Goal: Find specific page/section: Find specific page/section

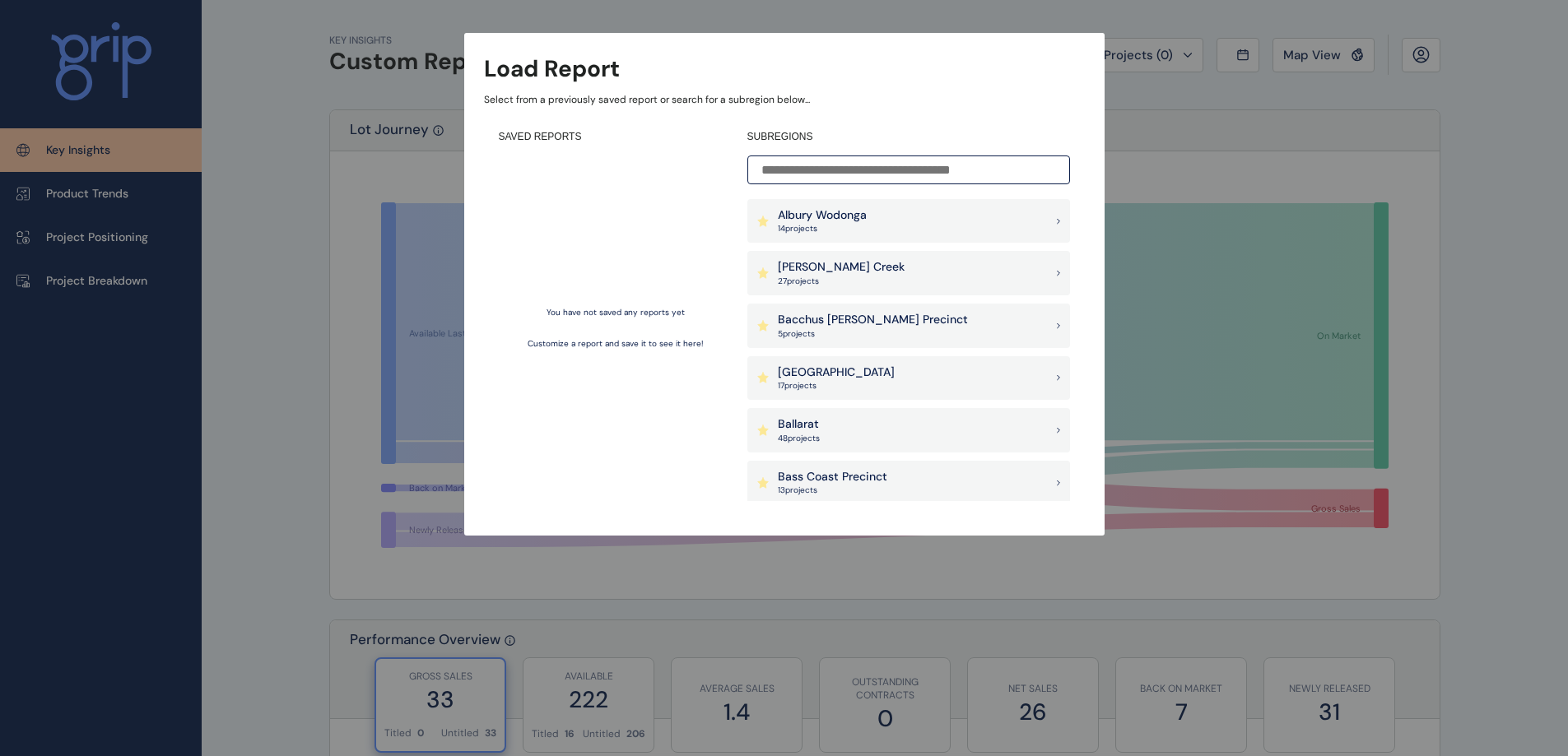
click at [815, 269] on p "Armstrong Creek" at bounding box center [841, 267] width 127 height 17
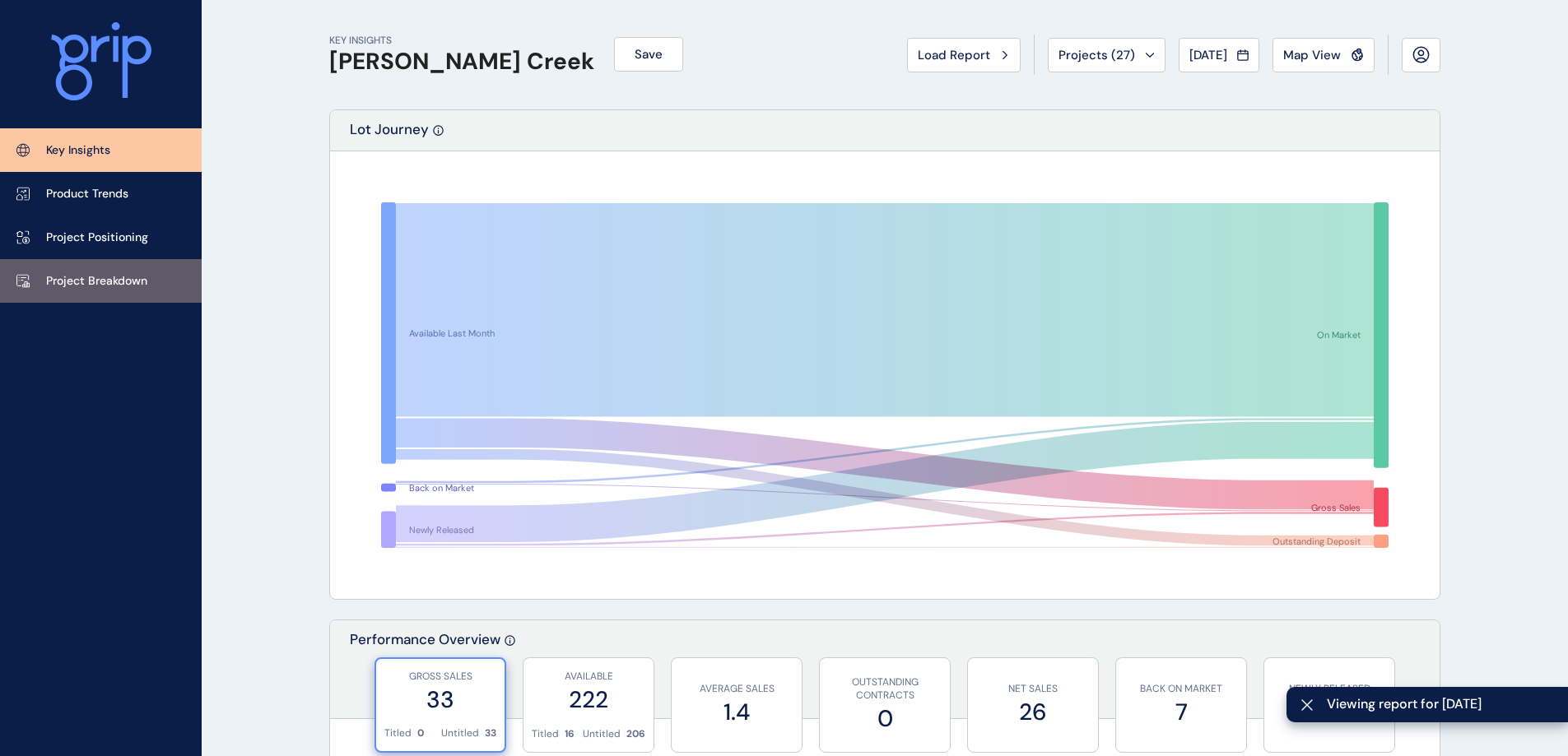
click at [93, 278] on p "Project Breakdown" at bounding box center [96, 282] width 101 height 17
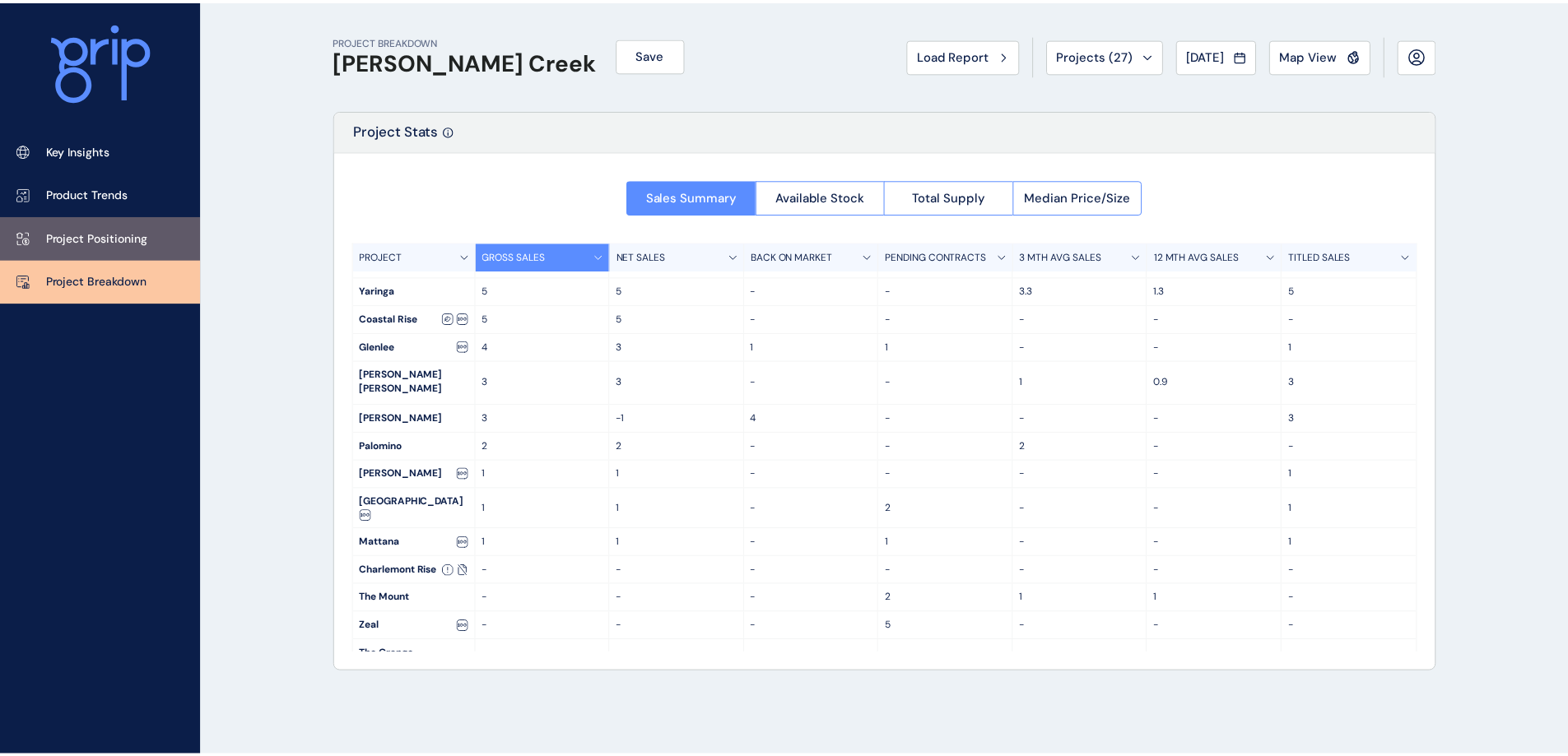
scroll to position [162, 0]
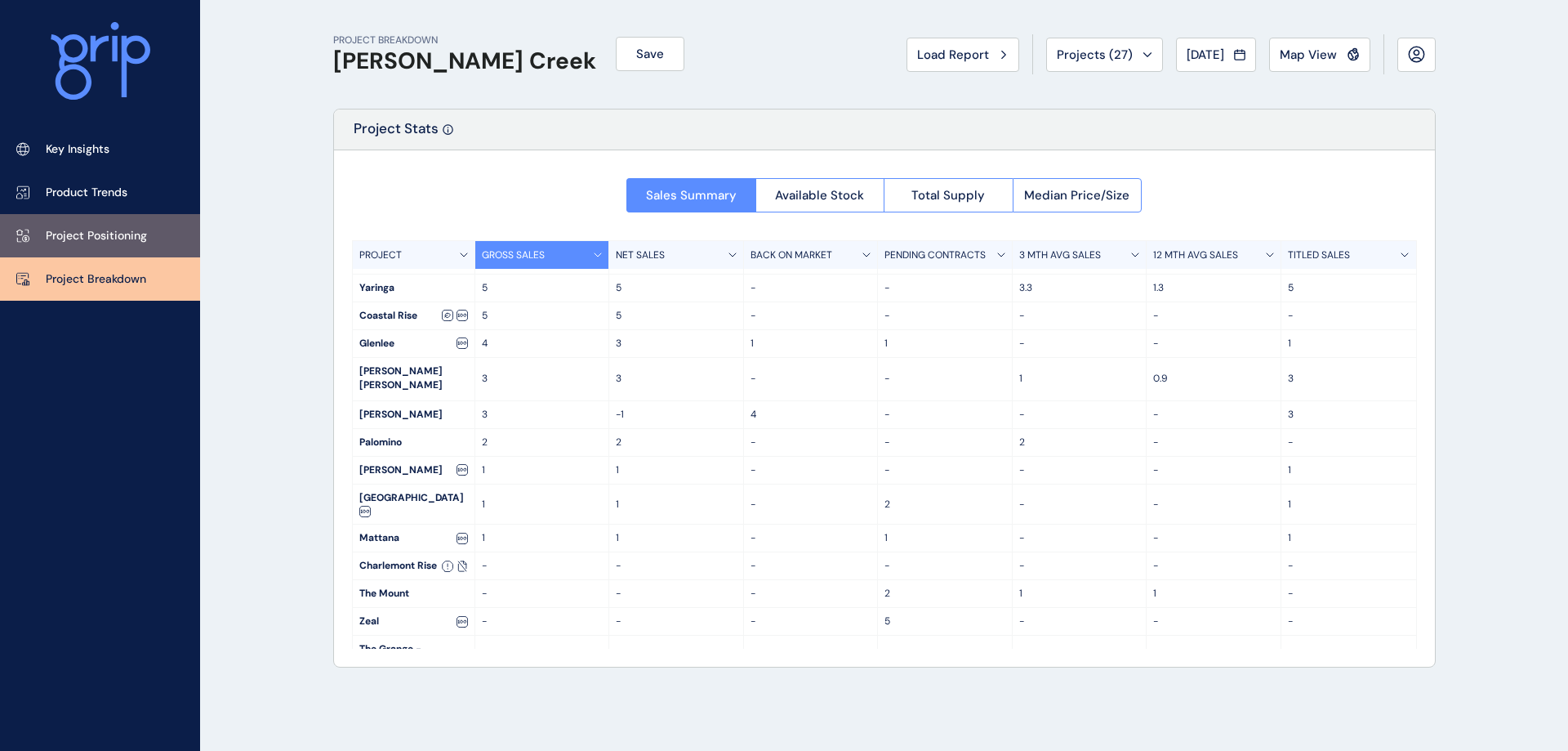
click at [87, 232] on p "Project Positioning" at bounding box center [96, 236] width 101 height 16
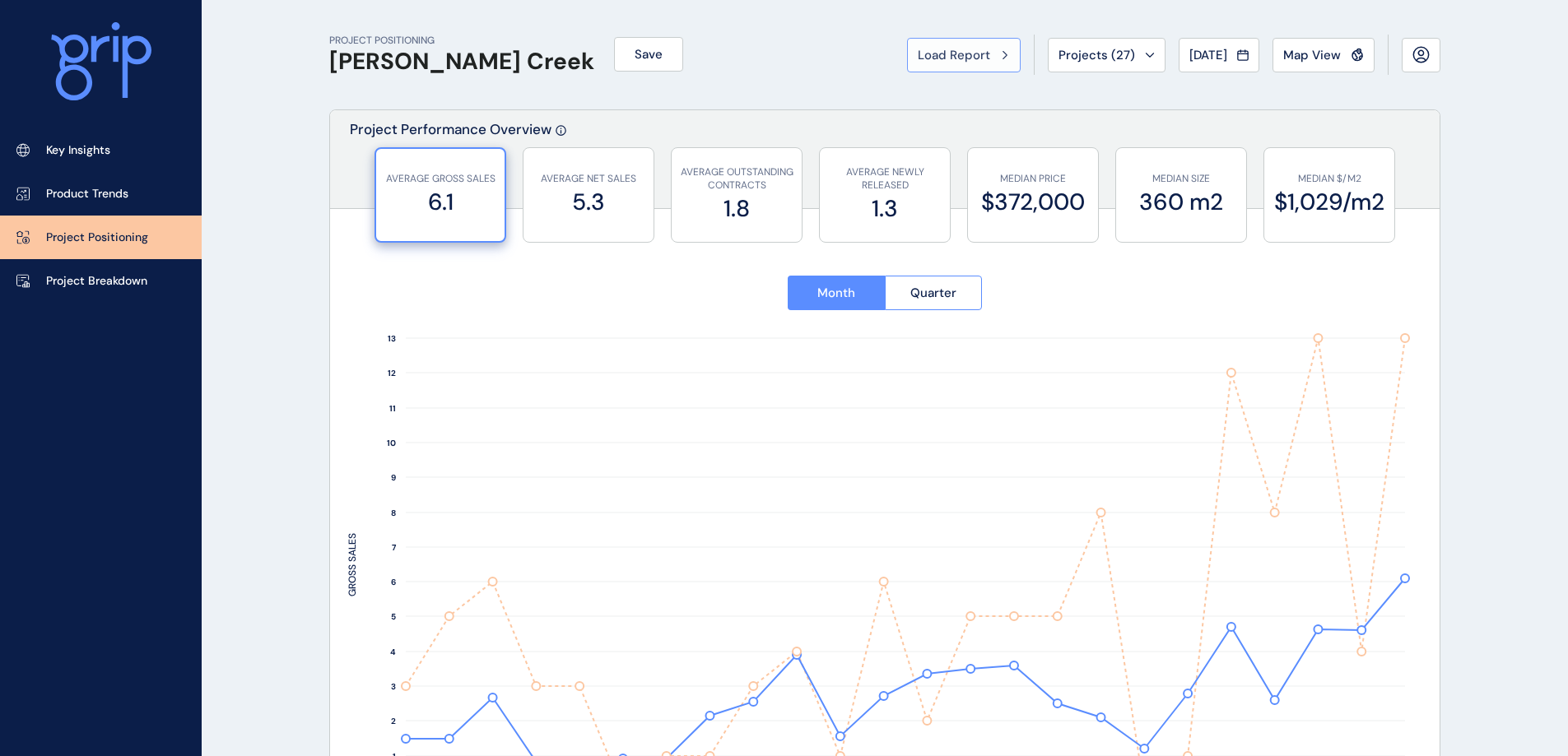
click at [1004, 60] on button "Load Report" at bounding box center [964, 55] width 114 height 35
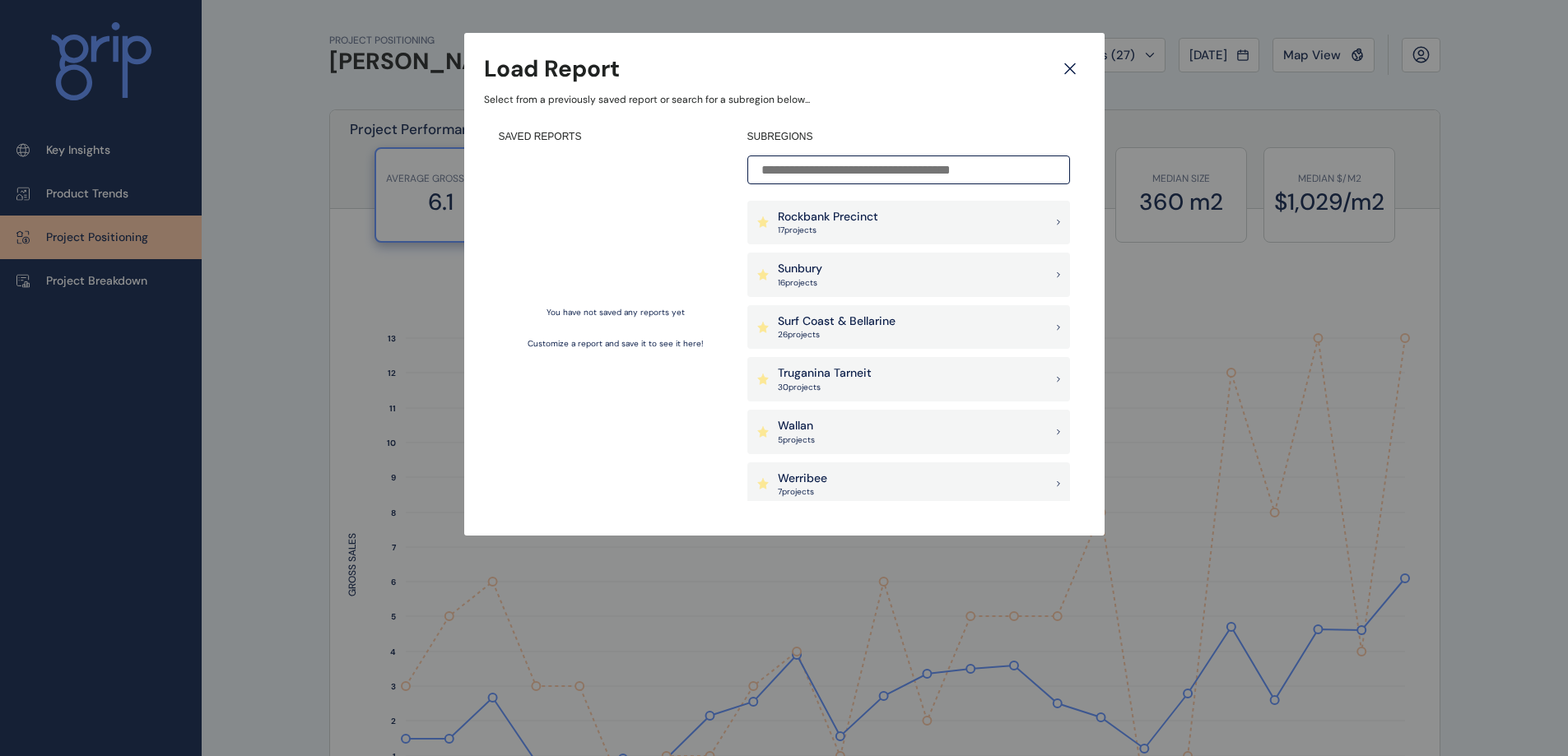
click at [875, 334] on p "26 project s" at bounding box center [836, 335] width 118 height 12
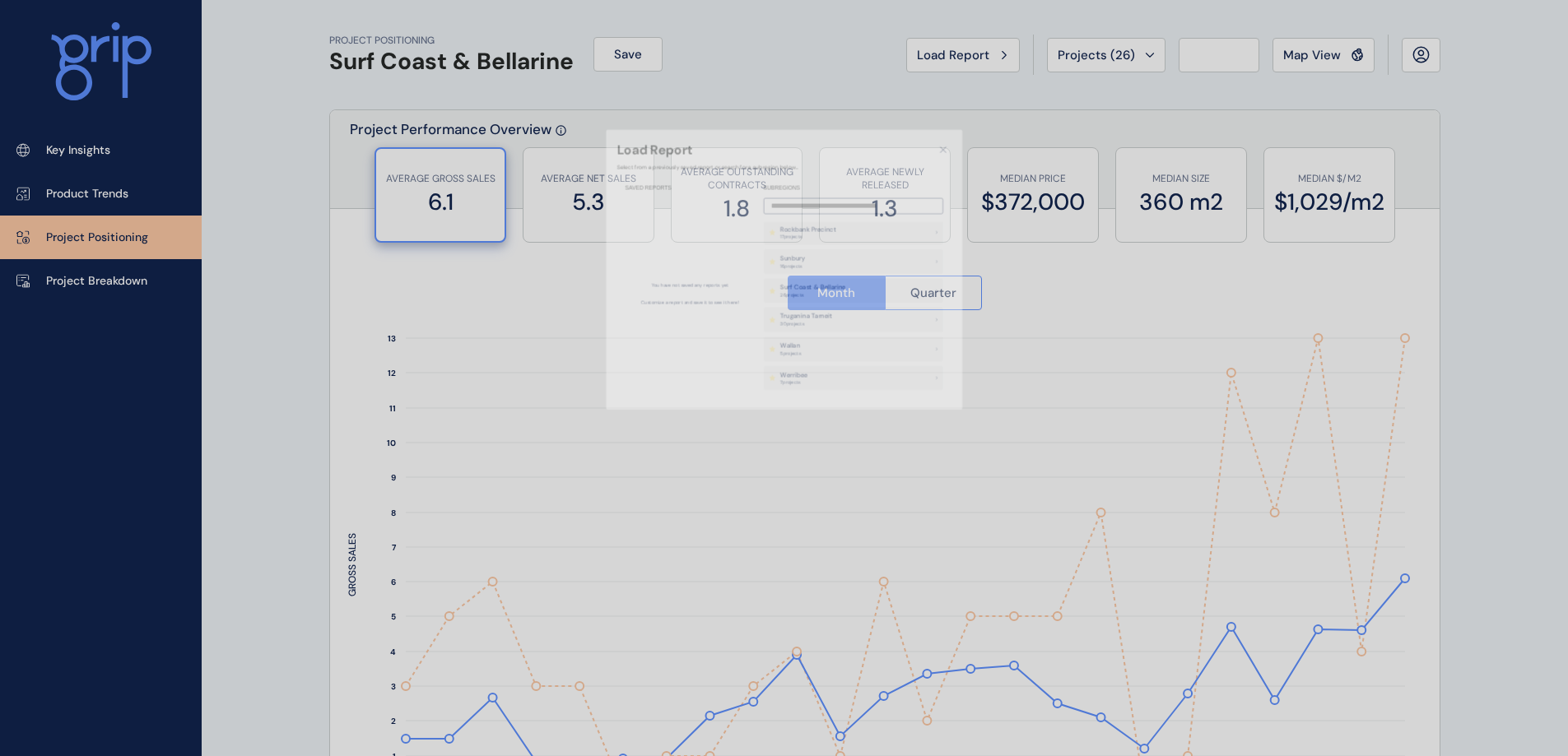
type input "**********"
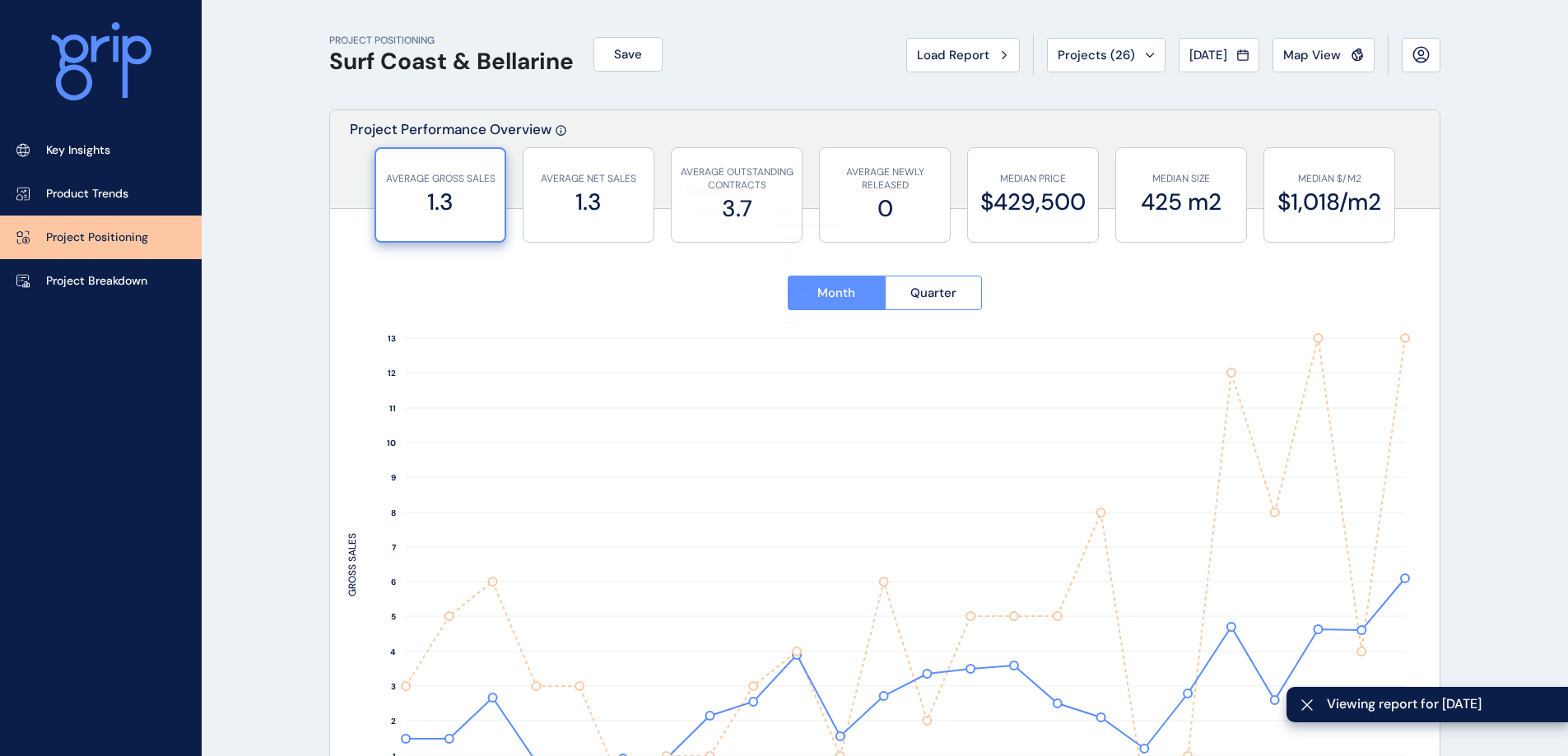
scroll to position [1, 0]
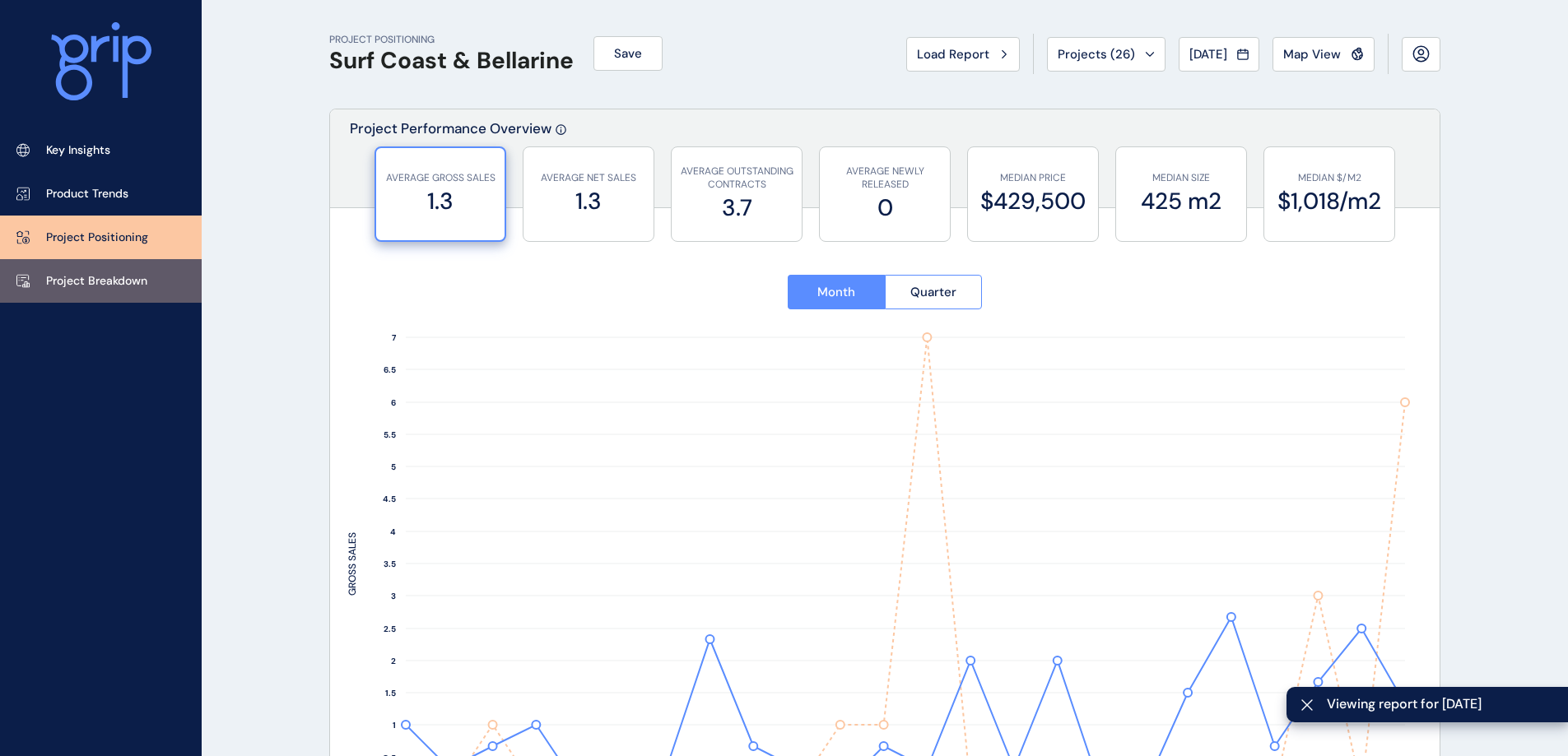
click at [73, 296] on link "Project Breakdown" at bounding box center [101, 281] width 202 height 44
